Goal: Information Seeking & Learning: Learn about a topic

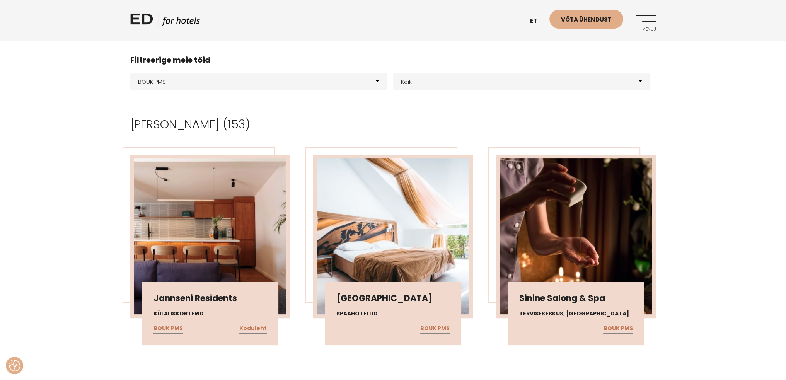
scroll to position [116, 0]
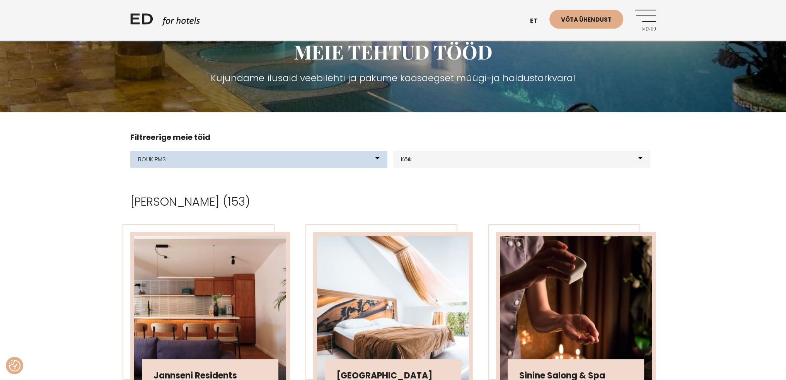
click at [375, 160] on select "Kõik meie tooted BOUK BOOKING BOUK PMS Kodulehed Näidis kodulehe kujunduspõhjad…" at bounding box center [258, 159] width 257 height 17
click at [130, 151] on select "Kõik meie tooted BOUK BOOKING BOUK PMS Kodulehed Näidis kodulehe kujunduspõhjad…" at bounding box center [258, 159] width 257 height 17
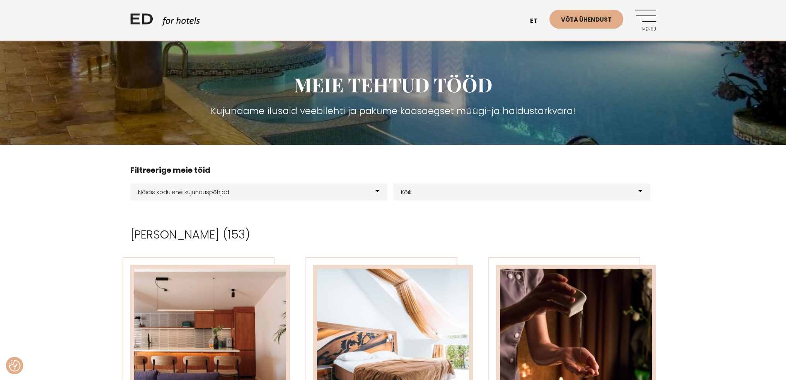
scroll to position [77, 0]
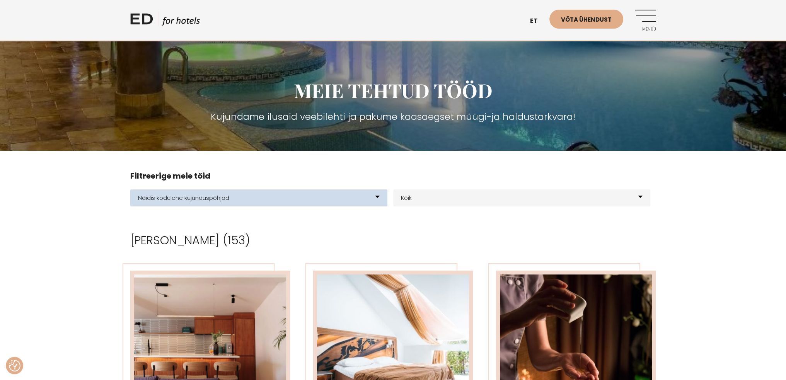
click at [269, 201] on select "Kõik meie tooted BOUK BOOKING BOUK PMS Kodulehed Näidis kodulehe kujunduspõhjad…" at bounding box center [258, 197] width 257 height 17
select select "21"
click at [130, 189] on select "Kõik meie tooted BOUK BOOKING BOUK PMS Kodulehed Näidis kodulehe kujunduspõhjad…" at bounding box center [258, 197] width 257 height 17
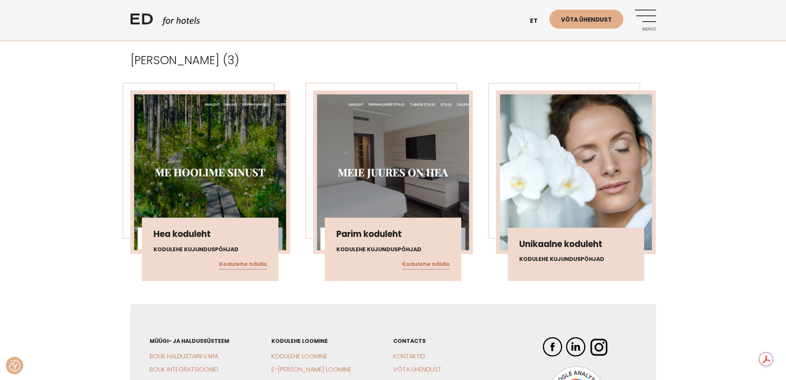
scroll to position [309, 0]
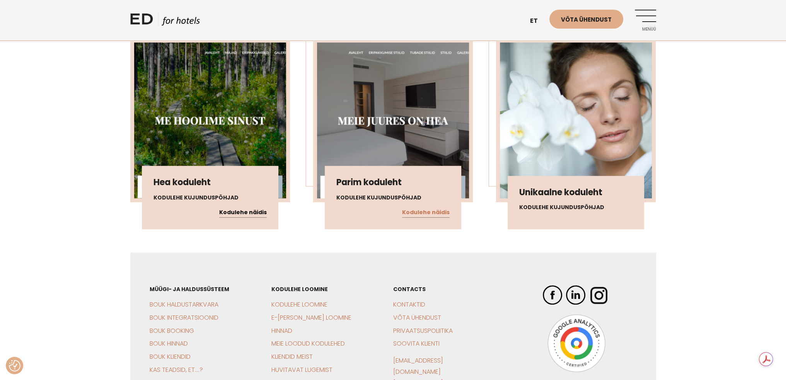
click at [259, 211] on link "Kodulehe näidis" at bounding box center [243, 213] width 48 height 10
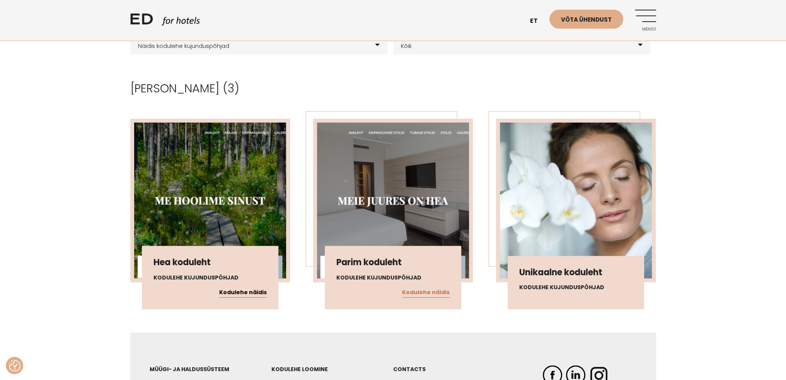
scroll to position [193, 0]
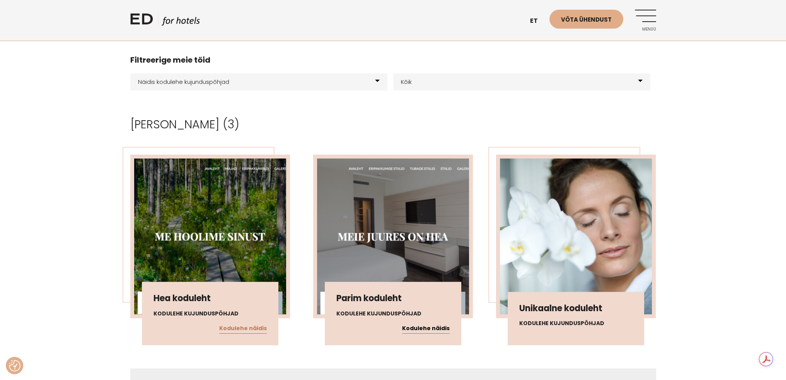
click at [434, 327] on link "Kodulehe näidis" at bounding box center [426, 329] width 48 height 10
click at [578, 312] on h3 "Unikaalne koduleht" at bounding box center [575, 308] width 113 height 10
click at [571, 272] on img at bounding box center [576, 236] width 152 height 156
click at [550, 323] on h4 "Kodulehe kujunduspõhjad" at bounding box center [575, 323] width 113 height 8
click at [549, 316] on div "Unikaalne koduleht Kodulehe kujunduspõhjad" at bounding box center [576, 318] width 136 height 53
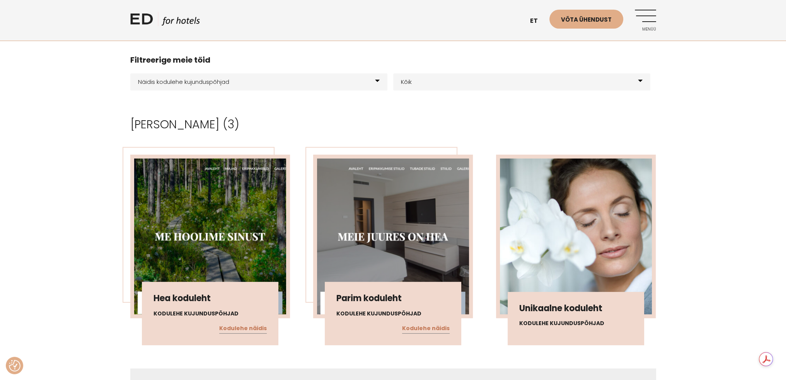
click at [541, 315] on div "Unikaalne koduleht Kodulehe kujunduspõhjad" at bounding box center [576, 318] width 136 height 53
click at [529, 319] on h4 "Kodulehe kujunduspõhjad" at bounding box center [575, 323] width 113 height 8
click at [521, 323] on h4 "Kodulehe kujunduspõhjad" at bounding box center [575, 323] width 113 height 8
click at [591, 332] on div "Unikaalne koduleht Kodulehe kujunduspõhjad" at bounding box center [576, 318] width 136 height 53
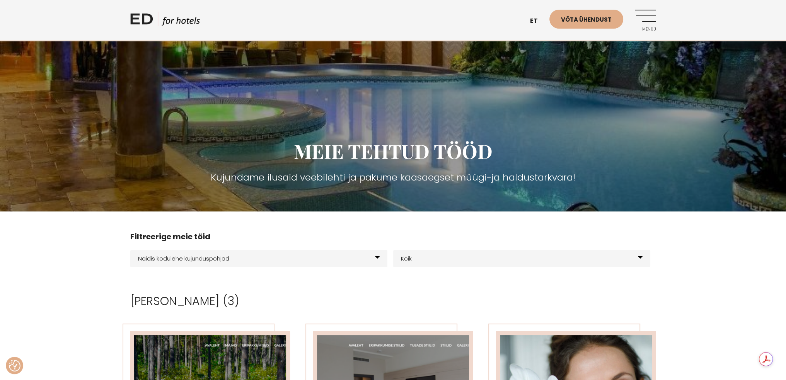
scroll to position [0, 0]
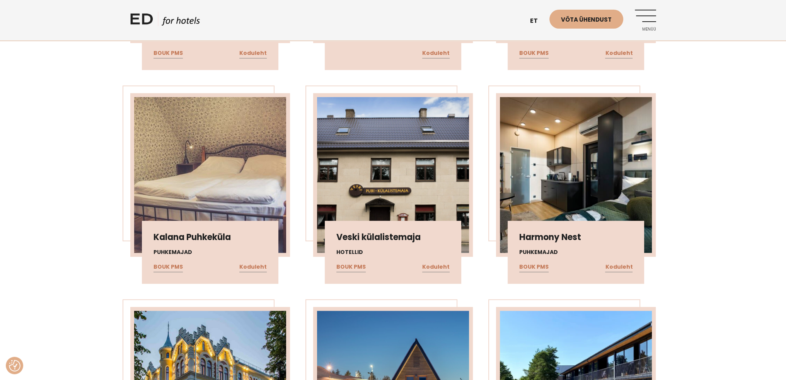
scroll to position [696, 0]
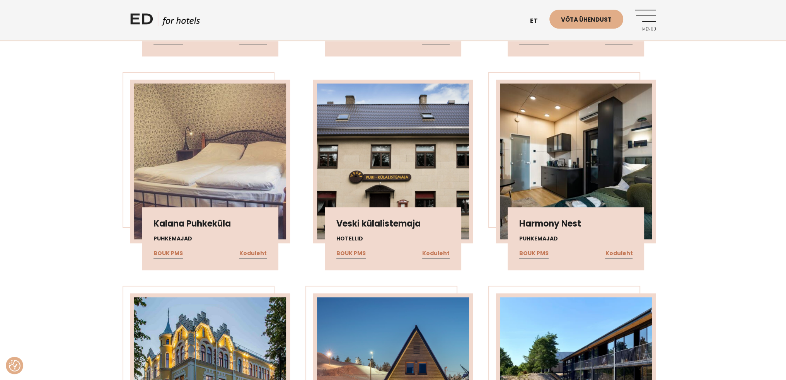
click at [394, 153] on img at bounding box center [393, 161] width 152 height 156
click at [427, 254] on link "Koduleht" at bounding box center [435, 254] width 27 height 10
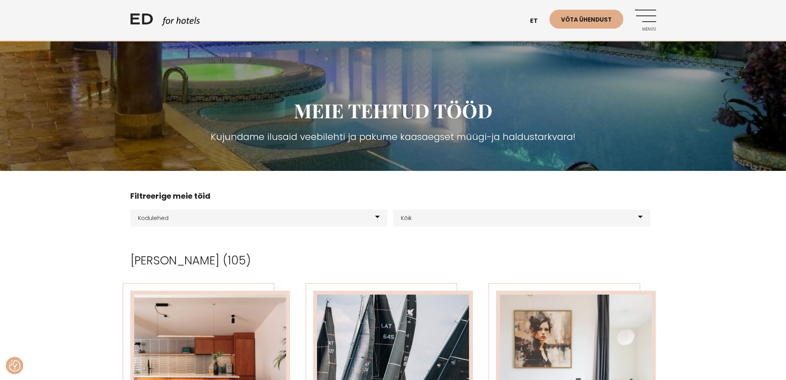
scroll to position [116, 0]
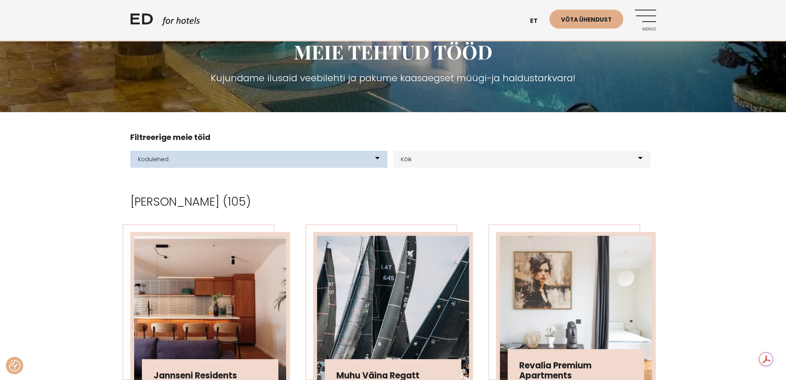
click at [371, 160] on select "Kõik meie tooted BOUK BOOKING BOUK PMS Kodulehed Näidis kodulehe kujunduspõhjad…" at bounding box center [258, 159] width 257 height 17
select select "0"
click at [130, 151] on select "Kõik meie tooted BOUK BOOKING BOUK PMS Kodulehed Näidis kodulehe kujunduspõhjad…" at bounding box center [258, 159] width 257 height 17
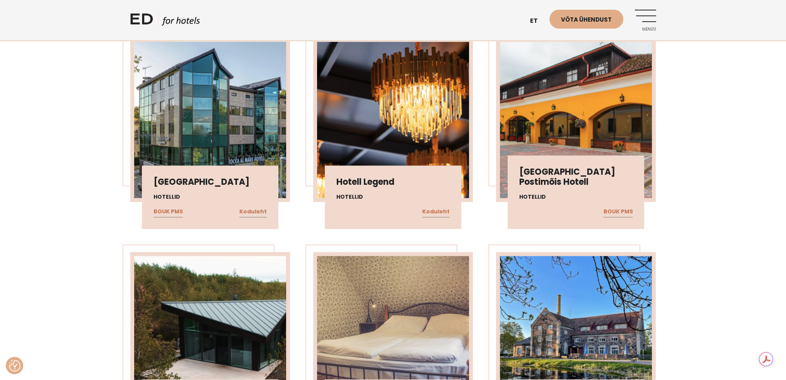
scroll to position [1392, 0]
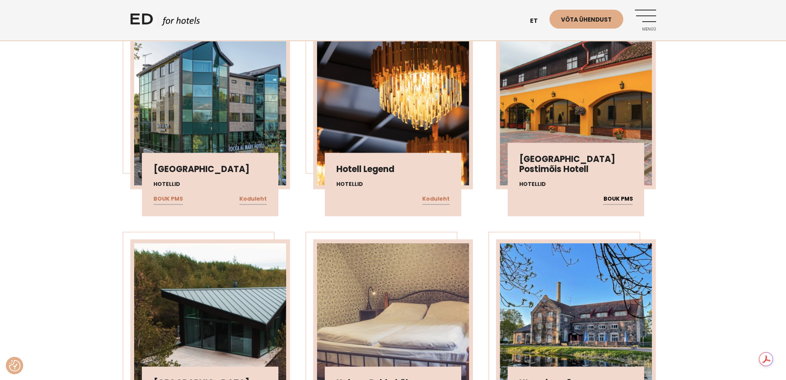
click at [626, 197] on link "BOUK PMS" at bounding box center [617, 199] width 29 height 10
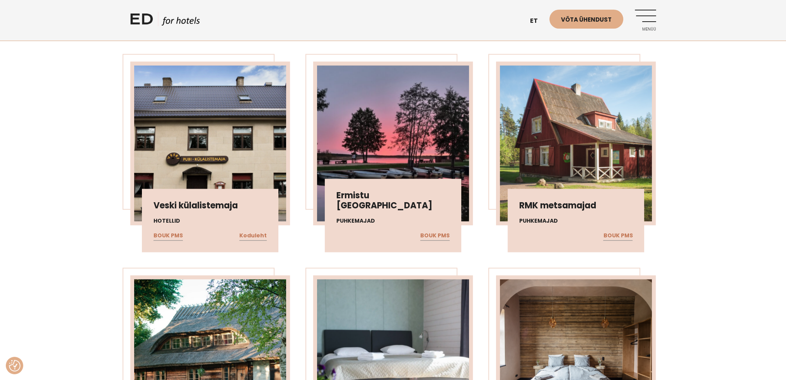
scroll to position [2010, 0]
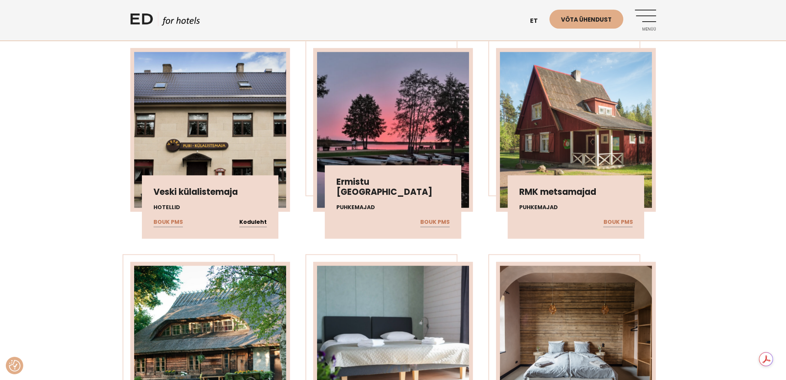
click at [264, 219] on link "Koduleht" at bounding box center [252, 222] width 27 height 10
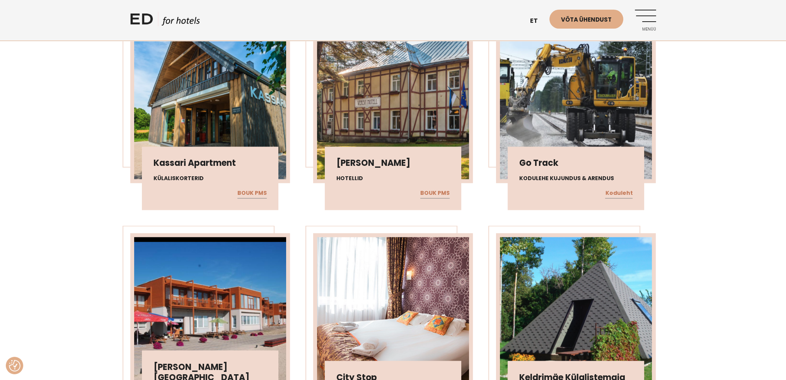
scroll to position [5683, 0]
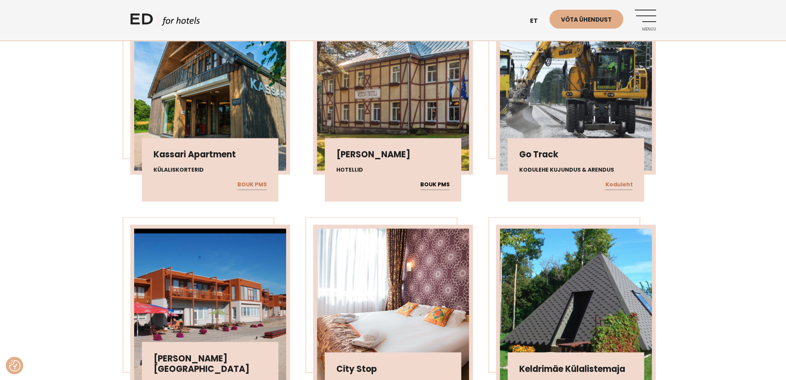
click at [429, 180] on link "BOUK PMS" at bounding box center [434, 185] width 29 height 10
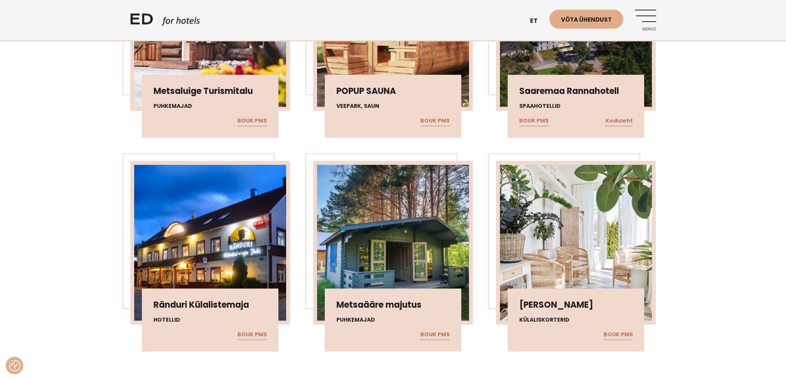
scroll to position [9394, 0]
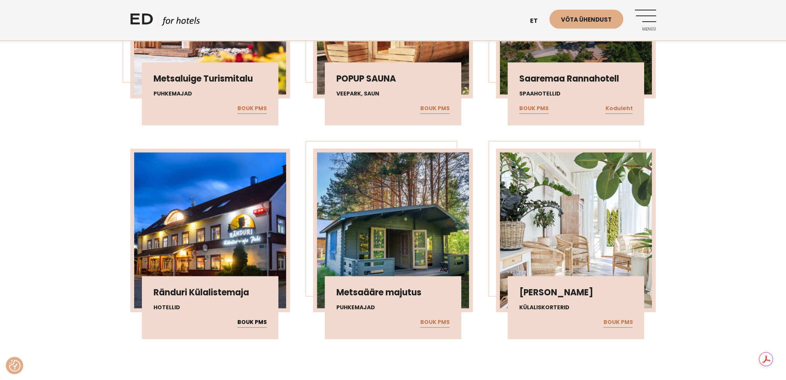
click at [253, 317] on link "BOUK PMS" at bounding box center [251, 322] width 29 height 10
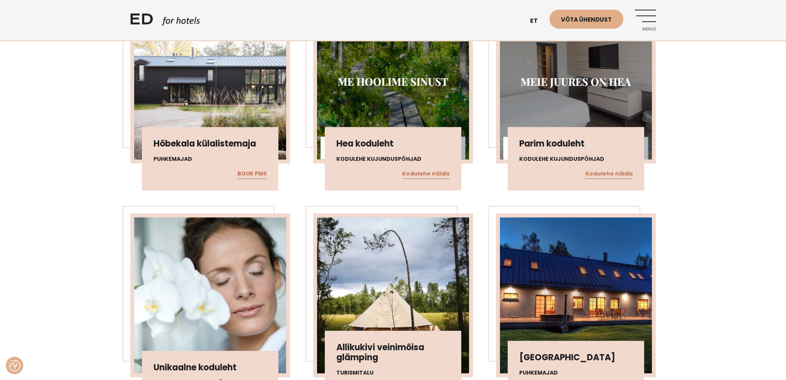
scroll to position [13994, 0]
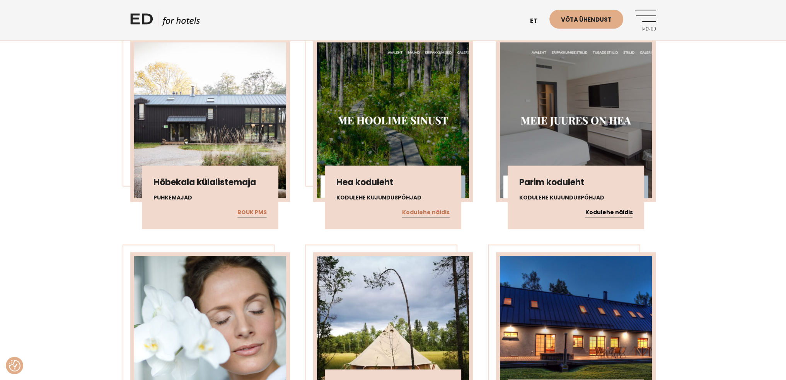
click at [611, 208] on link "Kodulehe näidis" at bounding box center [609, 213] width 48 height 10
click at [605, 208] on link "Kodulehe näidis" at bounding box center [609, 213] width 48 height 10
click at [434, 208] on link "Kodulehe näidis" at bounding box center [426, 213] width 48 height 10
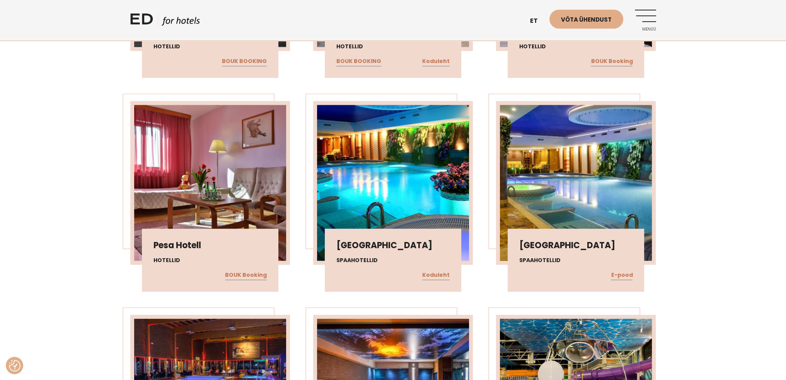
scroll to position [18246, 0]
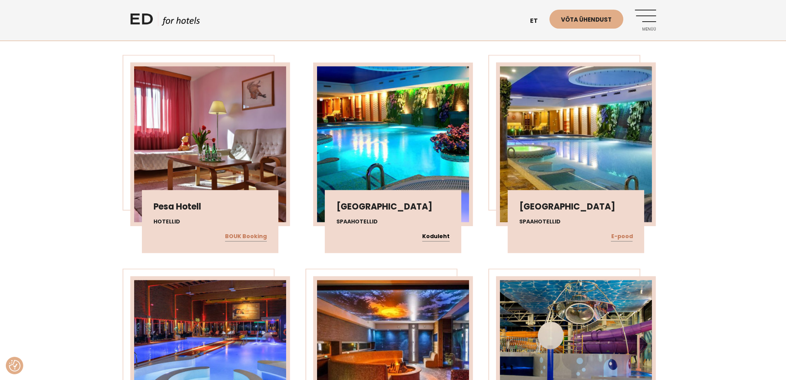
click at [441, 232] on link "Koduleht" at bounding box center [435, 237] width 27 height 10
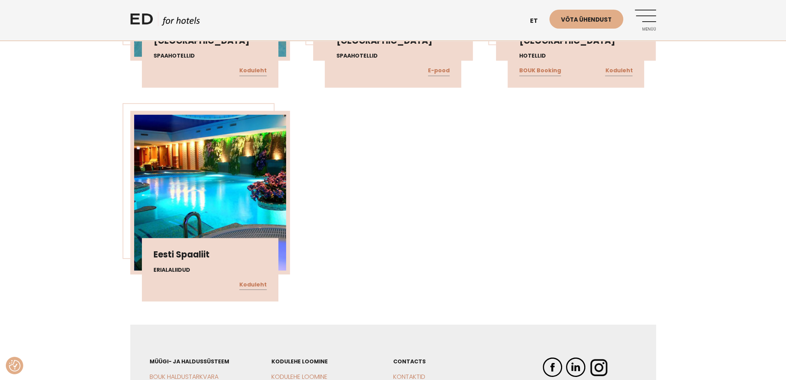
scroll to position [18973, 0]
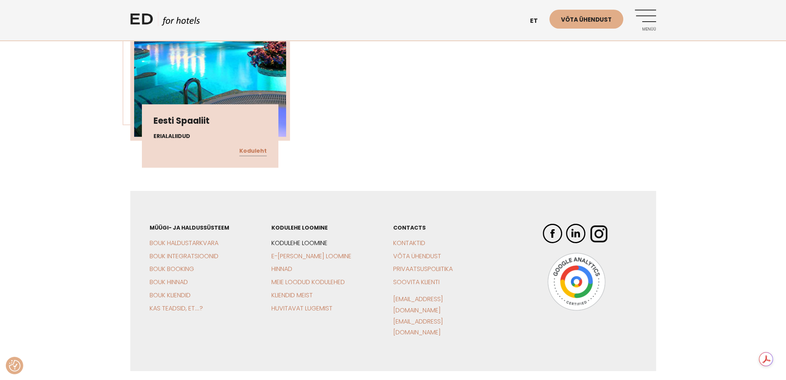
click at [305, 239] on link "Kodulehe loomine" at bounding box center [299, 243] width 56 height 9
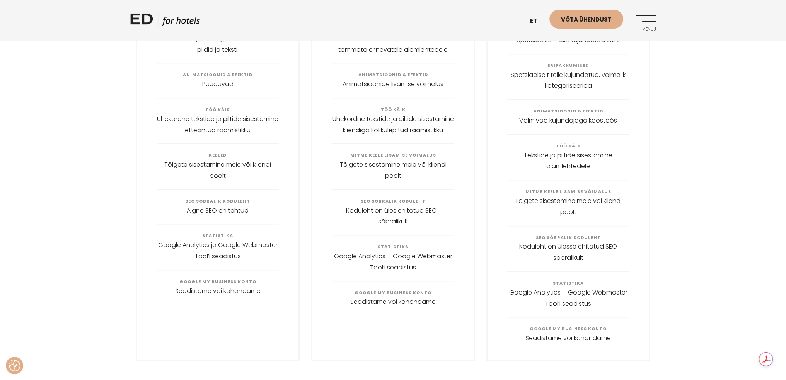
scroll to position [1082, 0]
